Goal: Information Seeking & Learning: Learn about a topic

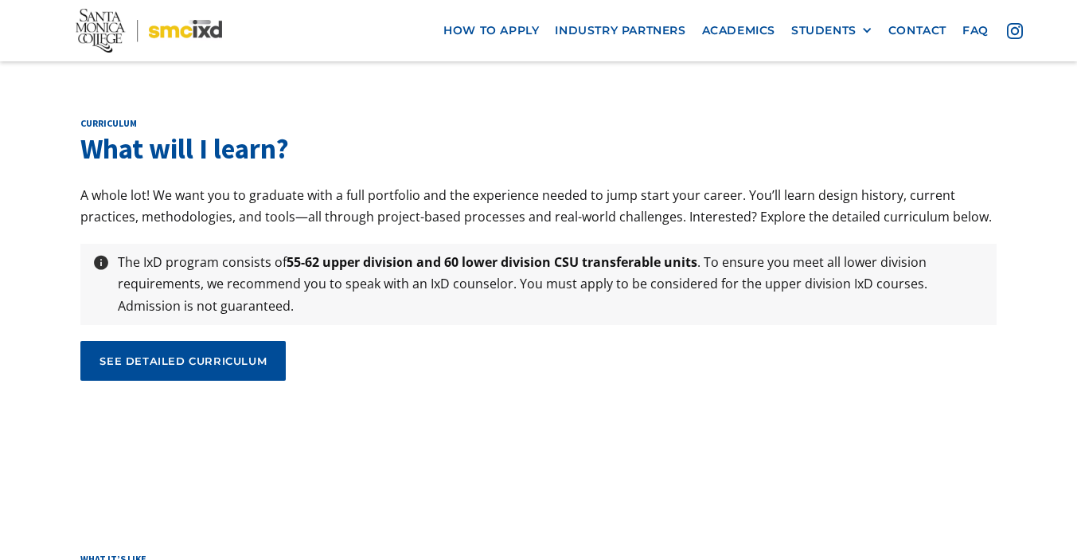
scroll to position [5165, 0]
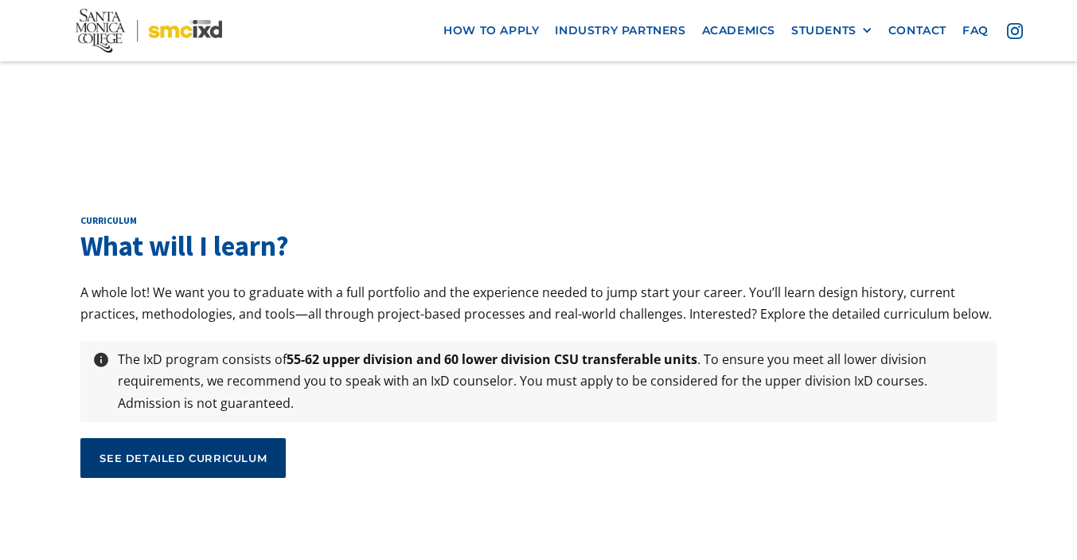
click at [240, 438] on link "see detailed curriculum" at bounding box center [182, 458] width 205 height 40
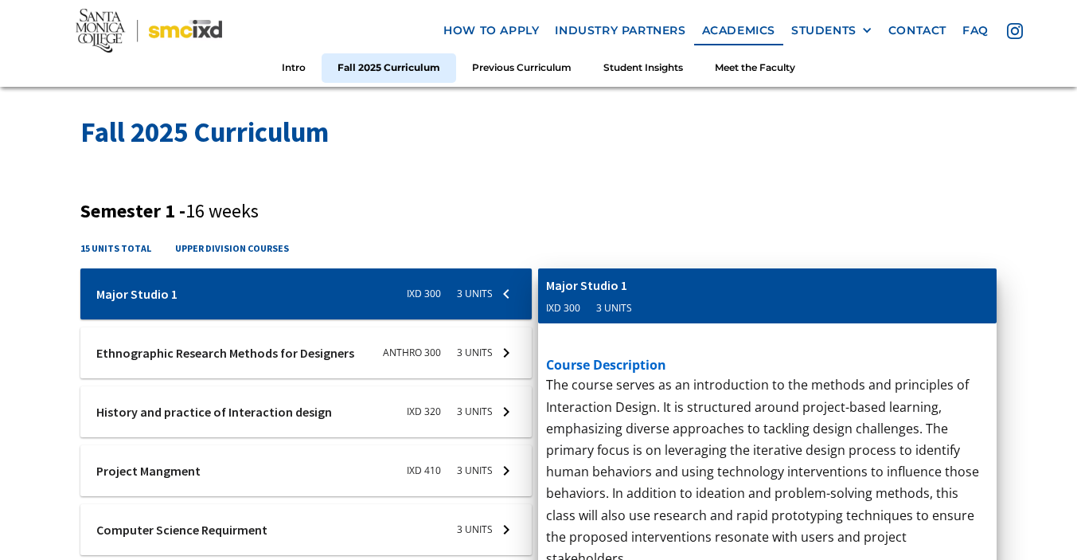
scroll to position [528, 0]
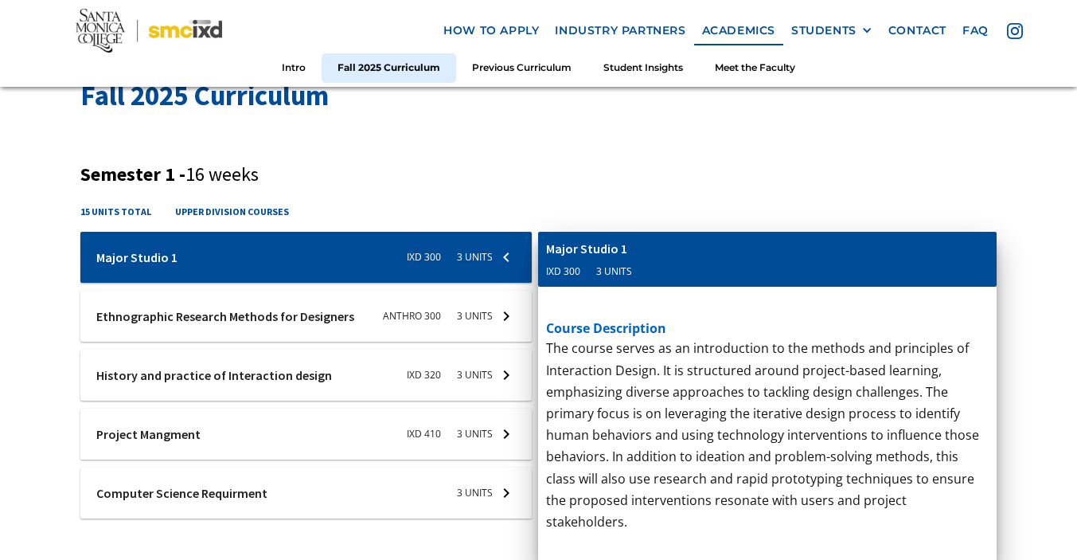
click at [498, 377] on div at bounding box center [305, 375] width 451 height 51
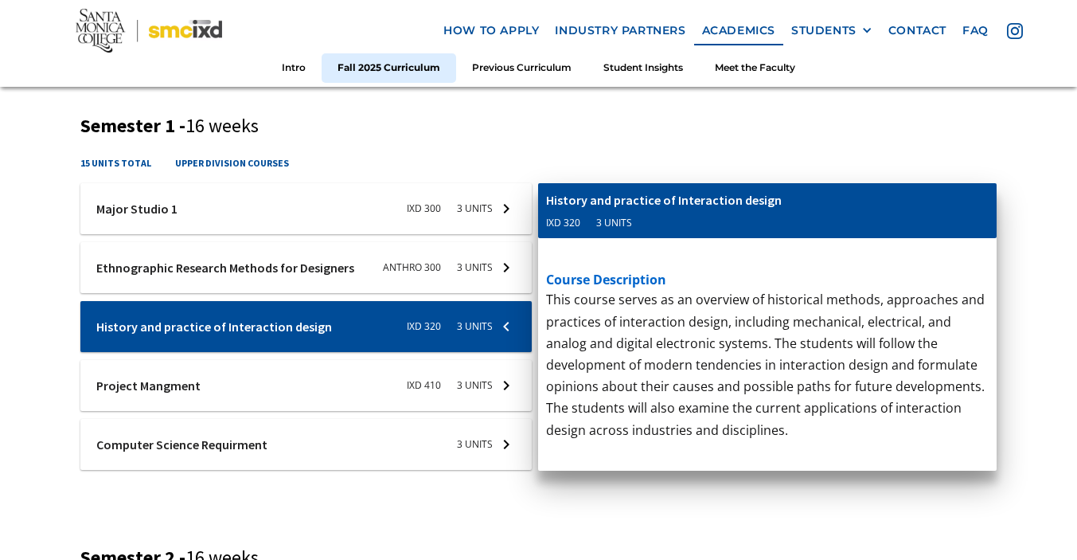
scroll to position [579, 0]
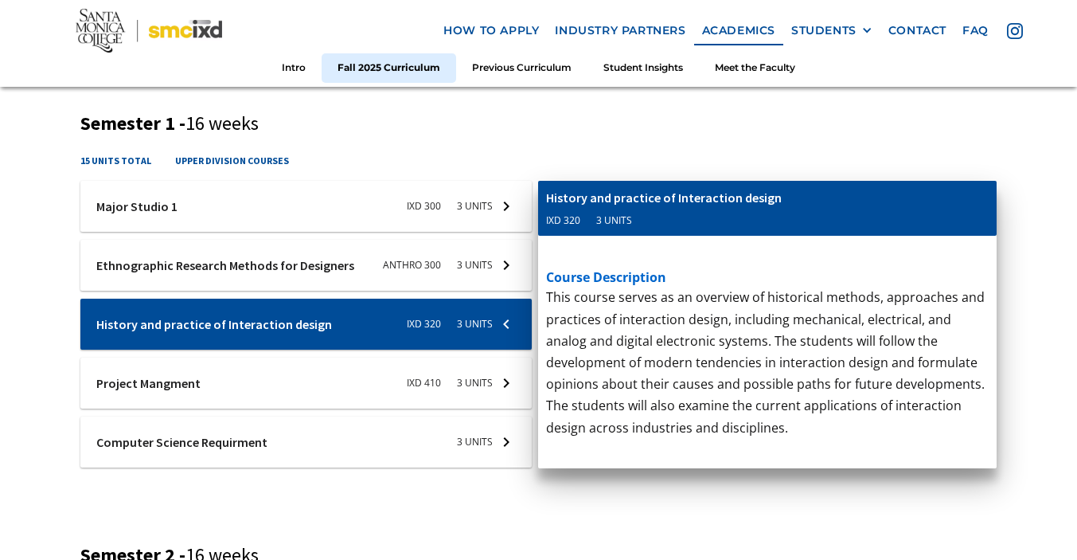
click at [497, 377] on div at bounding box center [305, 382] width 451 height 51
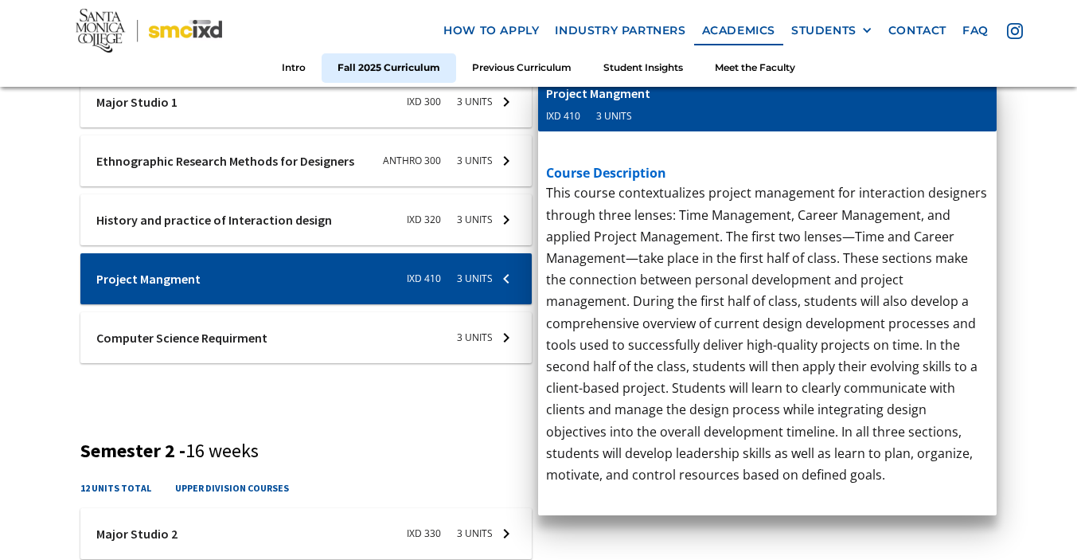
scroll to position [692, 0]
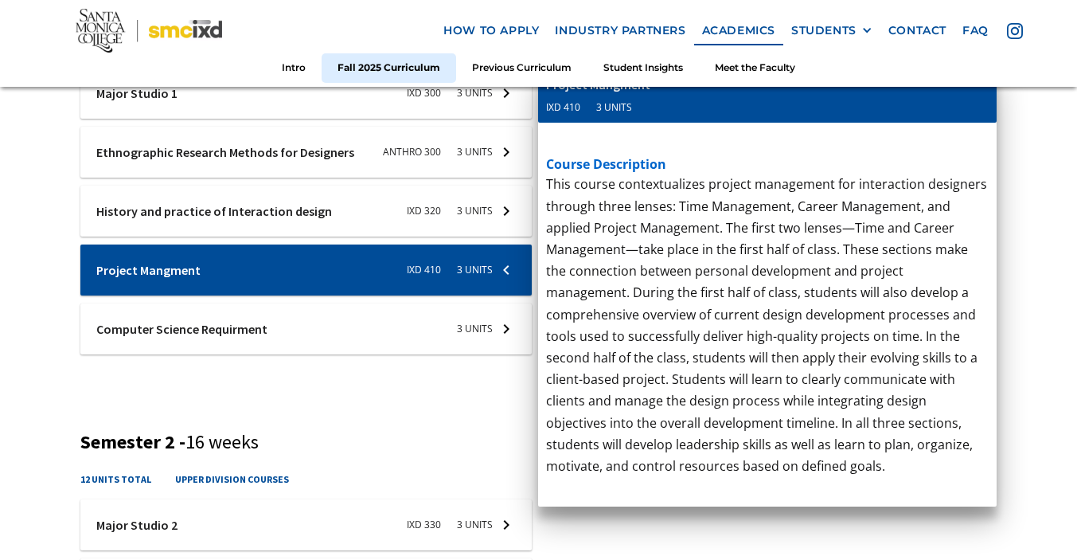
click at [443, 327] on div at bounding box center [305, 328] width 451 height 51
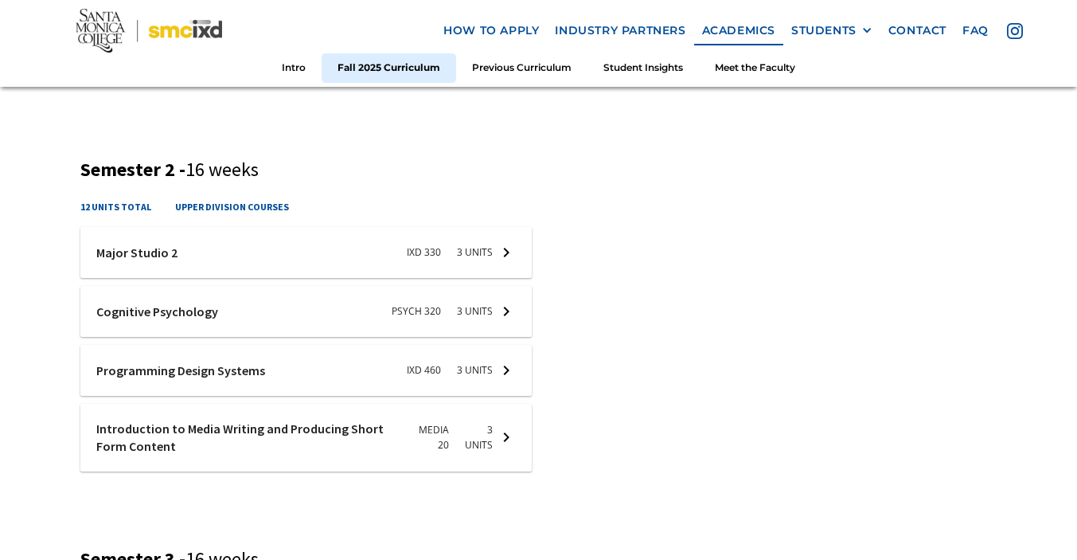
scroll to position [966, 0]
click at [377, 315] on div at bounding box center [305, 309] width 451 height 51
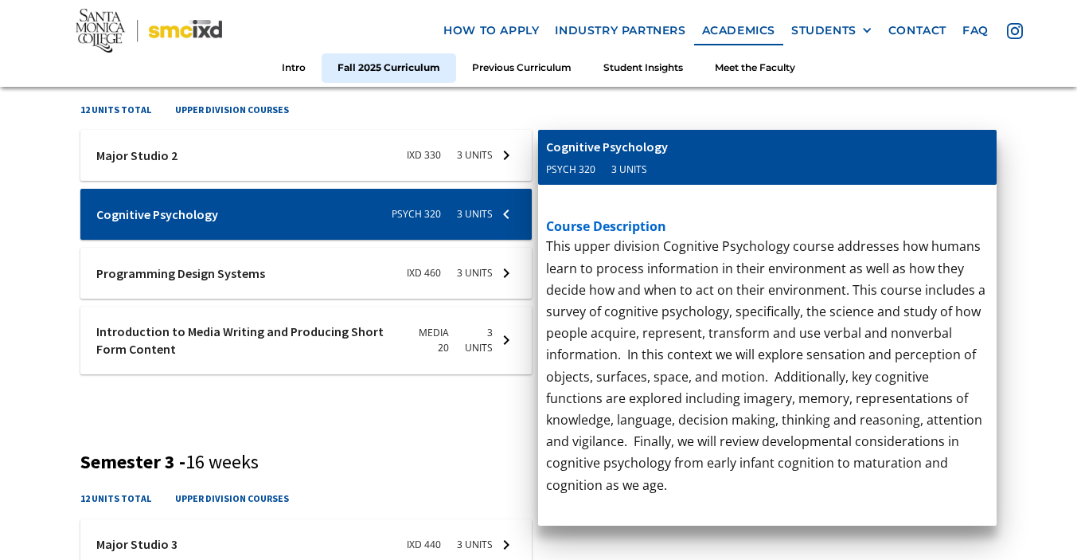
scroll to position [1063, 0]
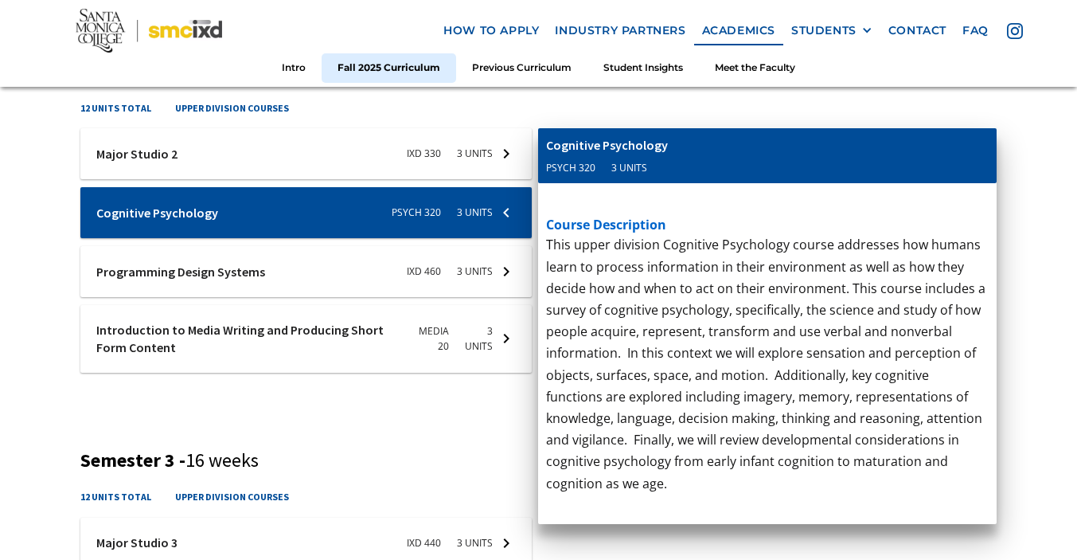
click at [354, 287] on div at bounding box center [305, 271] width 451 height 51
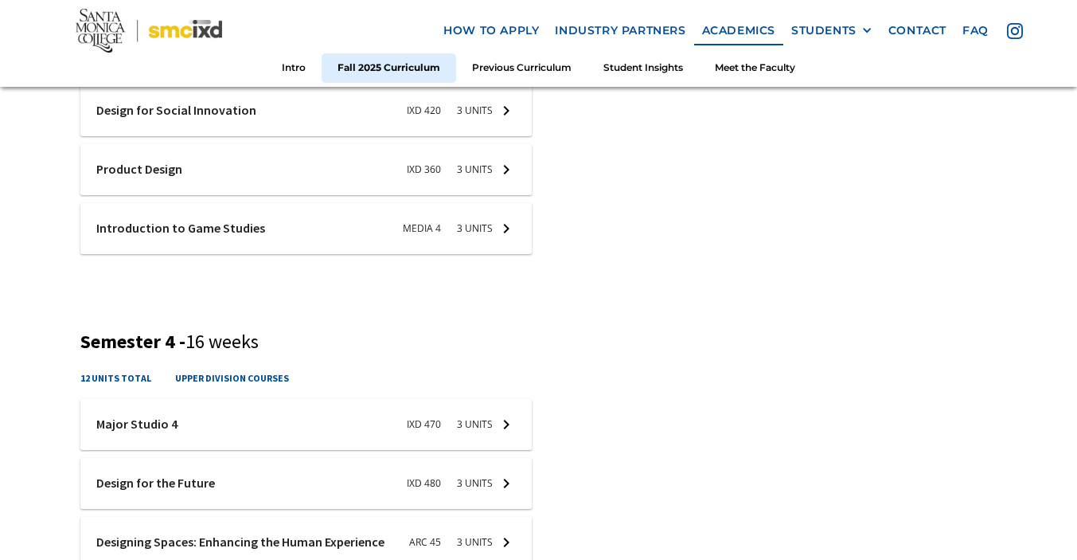
scroll to position [1555, 0]
click at [465, 218] on div at bounding box center [305, 227] width 451 height 51
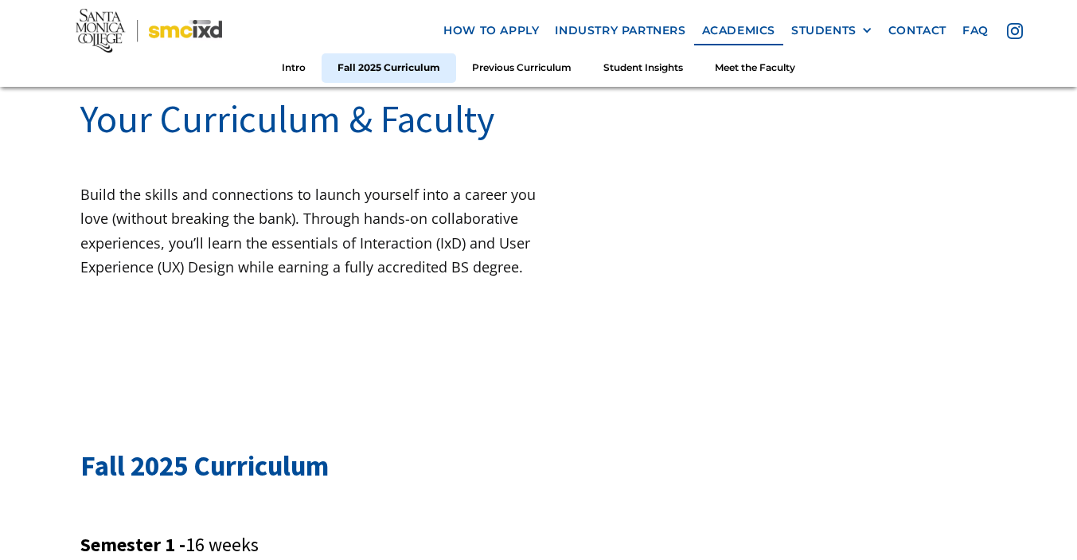
scroll to position [0, 0]
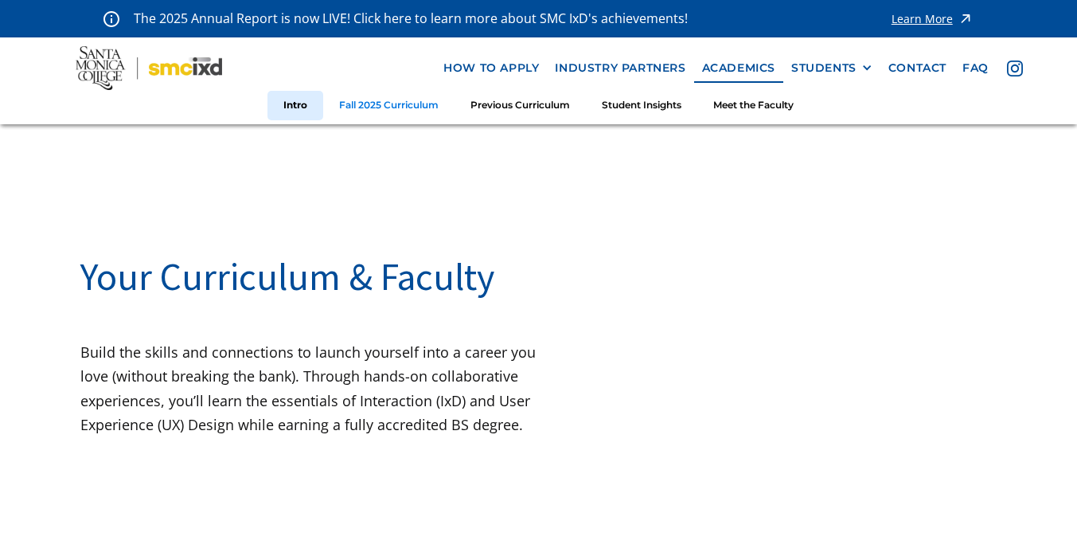
click at [399, 101] on link "Fall 2025 Curriculum" at bounding box center [388, 105] width 131 height 29
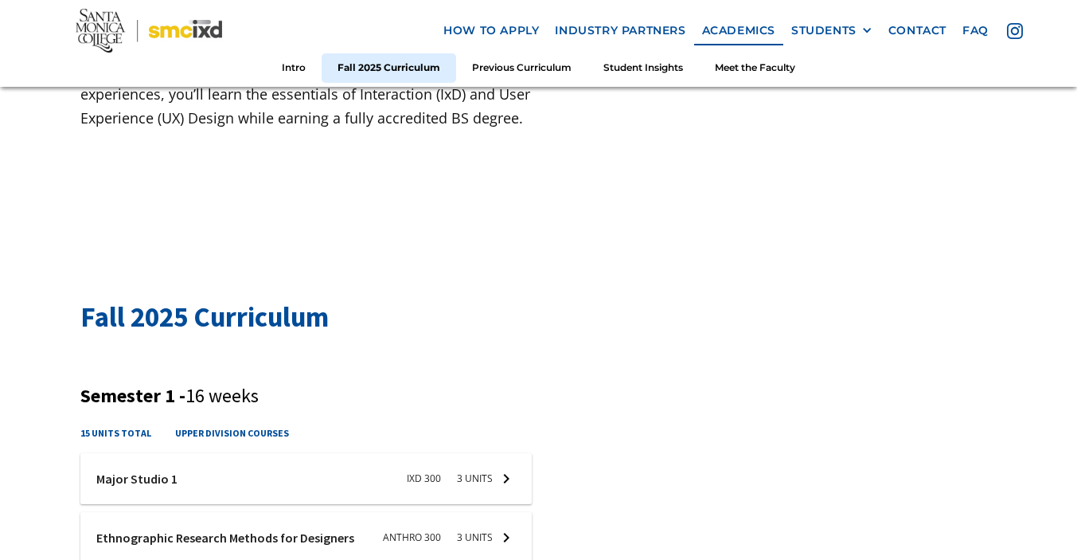
scroll to position [298, 0]
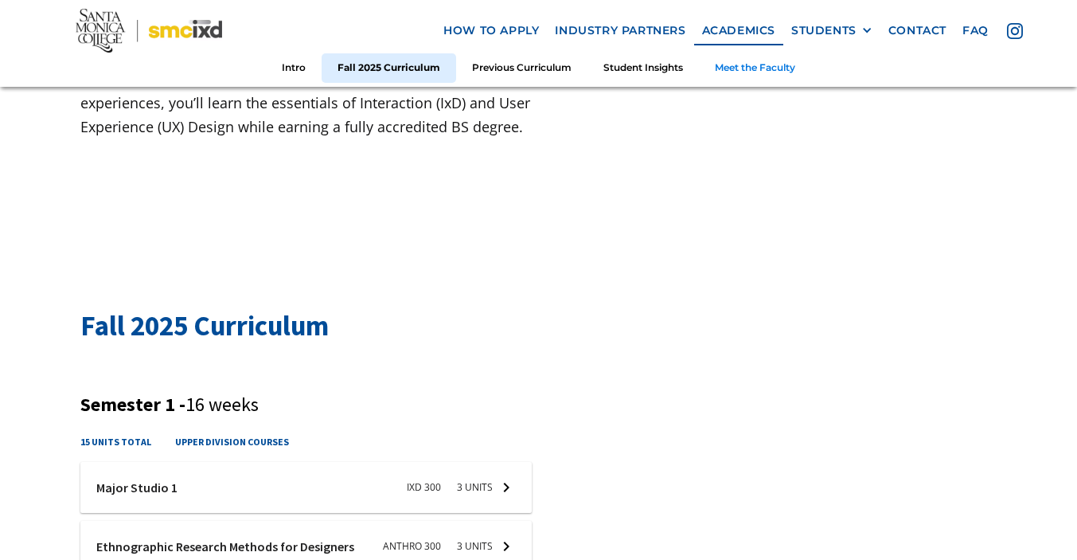
click at [738, 77] on link "Meet the Faculty" at bounding box center [755, 67] width 112 height 29
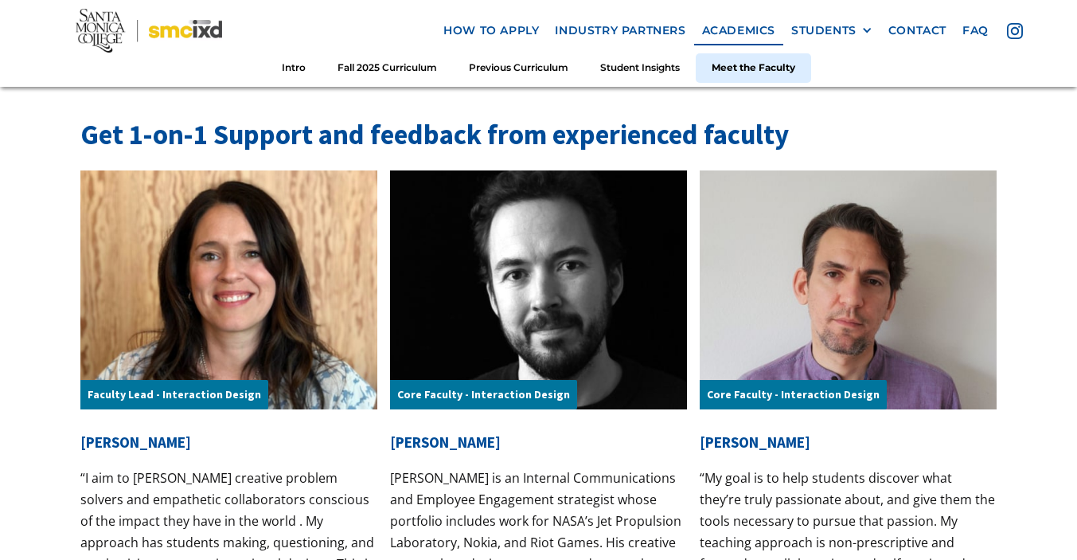
scroll to position [4968, 0]
